Goal: Information Seeking & Learning: Learn about a topic

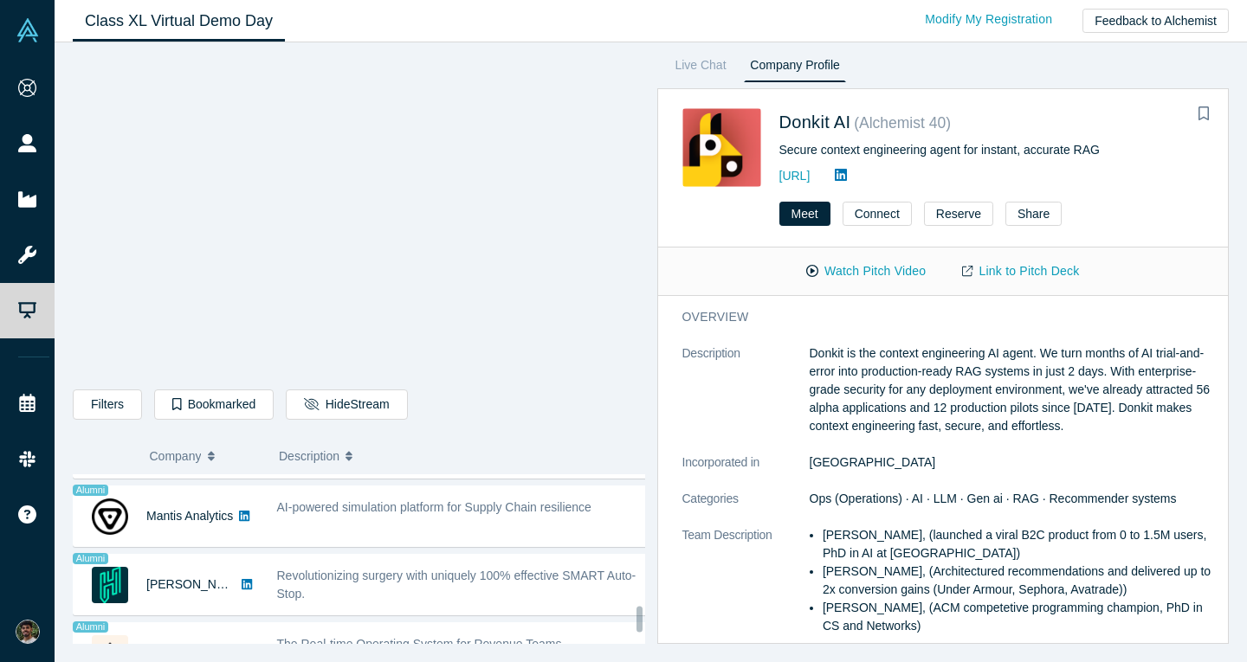
scroll to position [1472, 0]
